Goal: Navigation & Orientation: Go to known website

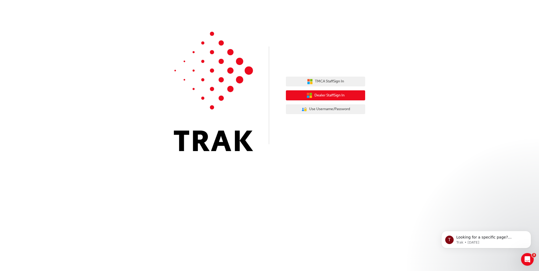
click at [344, 97] on span "Dealer Staff Sign In" at bounding box center [330, 96] width 30 height 6
